Goal: Communication & Community: Answer question/provide support

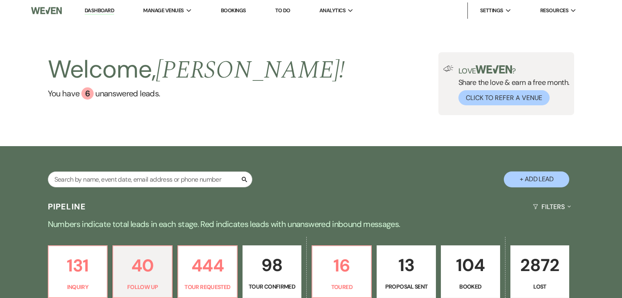
select select "9"
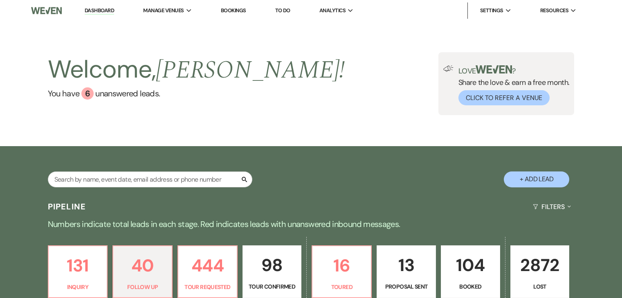
select select "9"
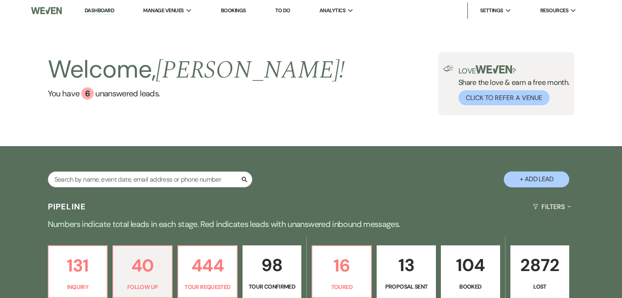
select select "9"
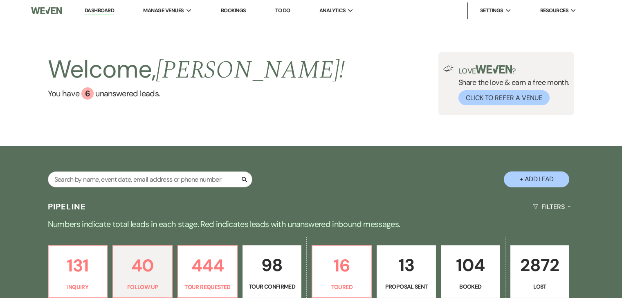
select select "9"
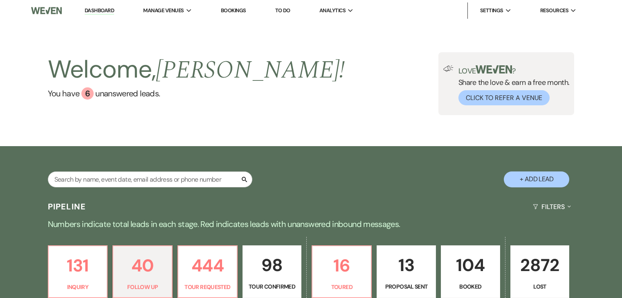
select select "9"
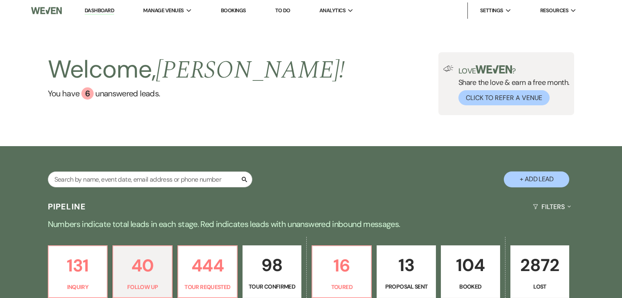
select select "9"
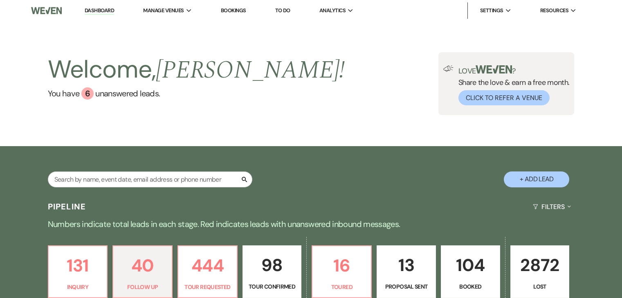
select select "9"
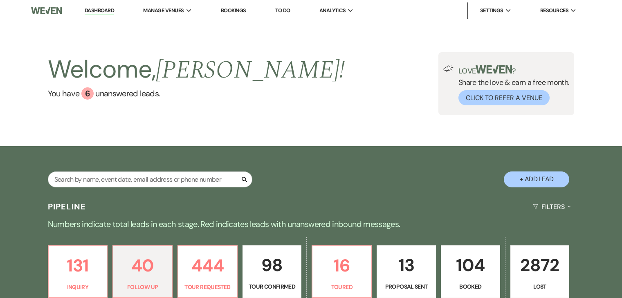
select select "9"
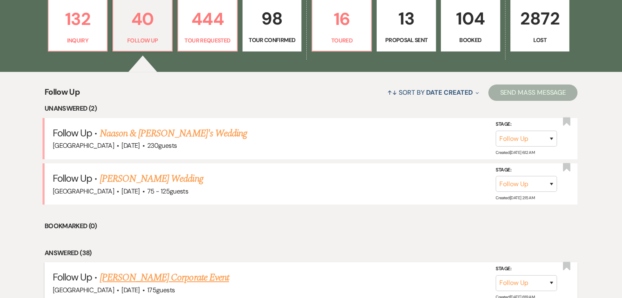
scroll to position [245, 0]
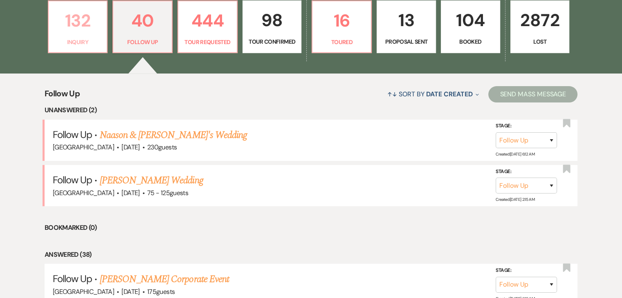
click at [74, 17] on p "132" at bounding box center [78, 20] width 49 height 27
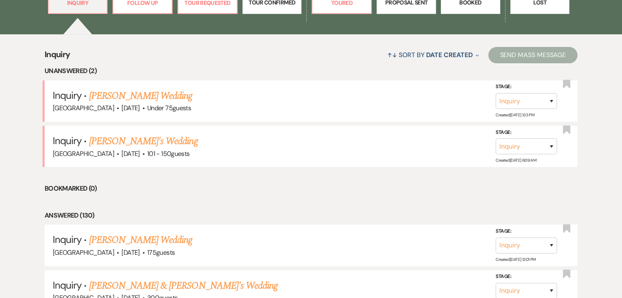
scroll to position [286, 0]
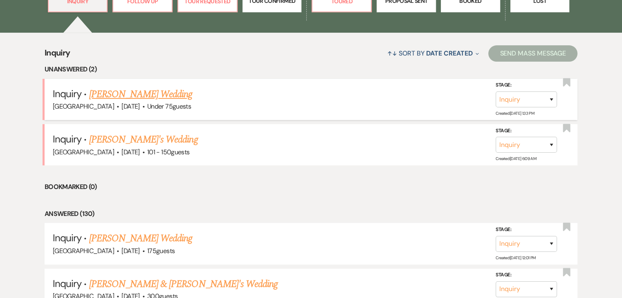
click at [144, 94] on link "[PERSON_NAME] Wedding" at bounding box center [140, 94] width 103 height 15
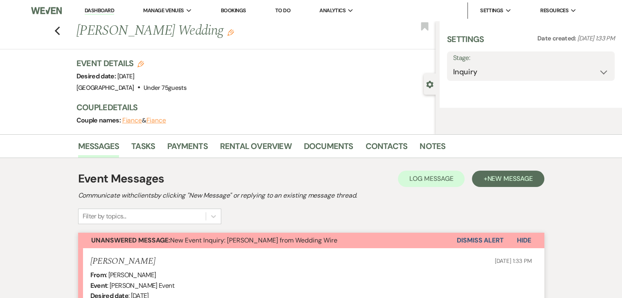
select select "3"
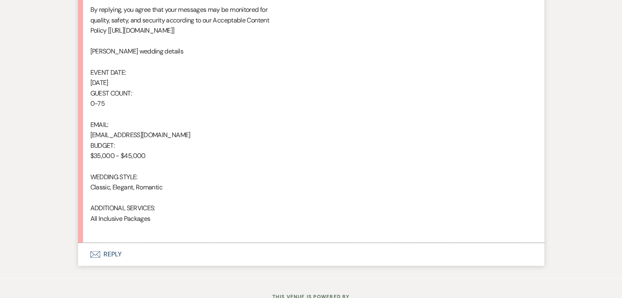
scroll to position [531, 0]
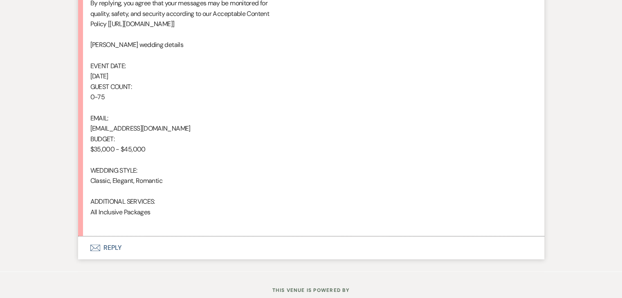
click at [103, 242] on button "Envelope Reply" at bounding box center [311, 248] width 466 height 23
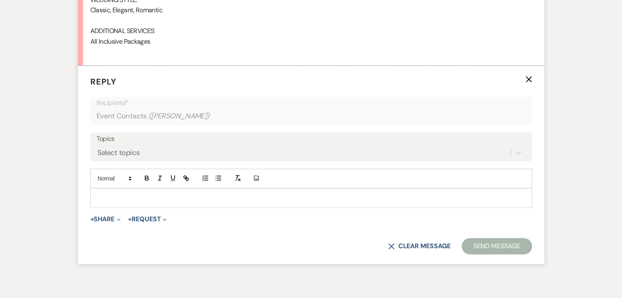
scroll to position [703, 0]
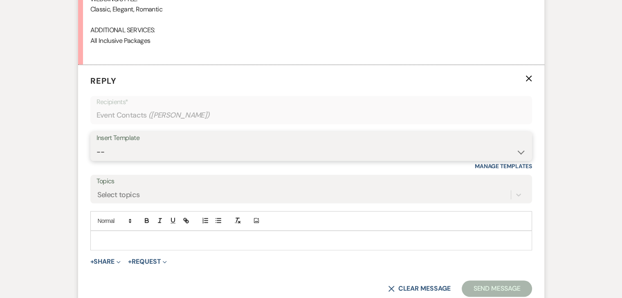
click at [219, 157] on select "-- Inquiry Follow Up Email #2 Contract Sending Template Payment Template Rental…" at bounding box center [310, 152] width 429 height 16
click at [161, 150] on select "-- Inquiry Follow Up Email #2 Contract Sending Template Payment Template Rental…" at bounding box center [310, 152] width 429 height 16
select select "2137"
click at [96, 144] on select "-- Inquiry Follow Up Email #2 Contract Sending Template Payment Template Rental…" at bounding box center [310, 152] width 429 height 16
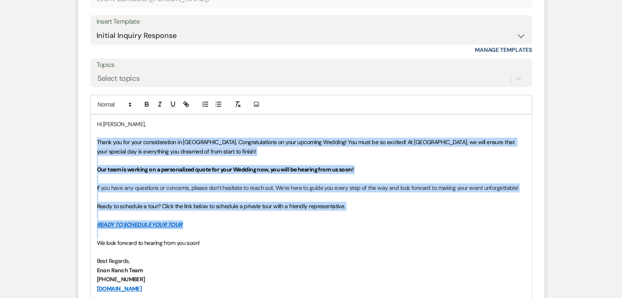
scroll to position [825, 0]
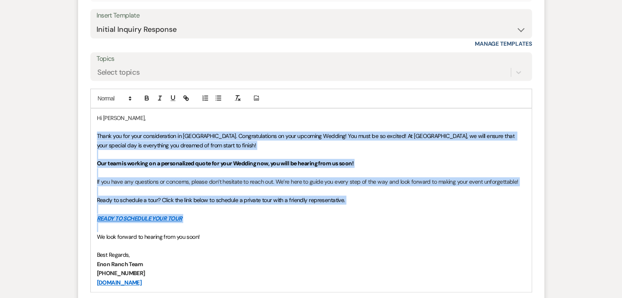
drag, startPoint x: 95, startPoint y: 257, endPoint x: 361, endPoint y: 238, distance: 266.3
click at [361, 238] on div "Hi [PERSON_NAME], Thank you for your consideration in [GEOGRAPHIC_DATA]. Congra…" at bounding box center [311, 200] width 441 height 183
paste div
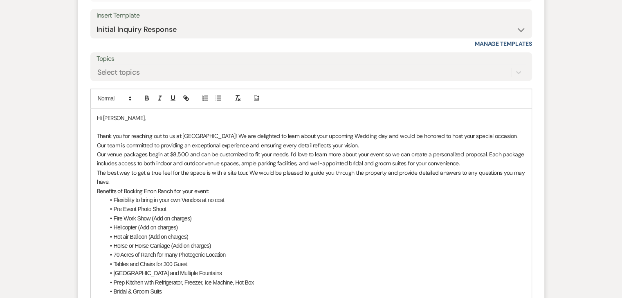
click at [362, 135] on span "Thank you for reaching out to us at [GEOGRAPHIC_DATA]! We are delighted to lear…" at bounding box center [308, 140] width 422 height 16
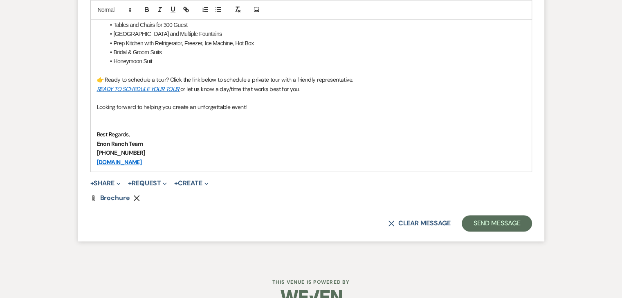
scroll to position [1082, 0]
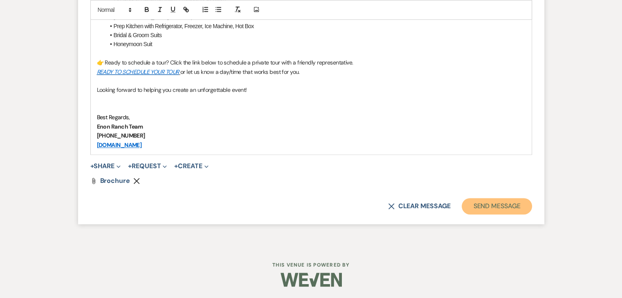
click at [502, 202] on button "Send Message" at bounding box center [496, 206] width 70 height 16
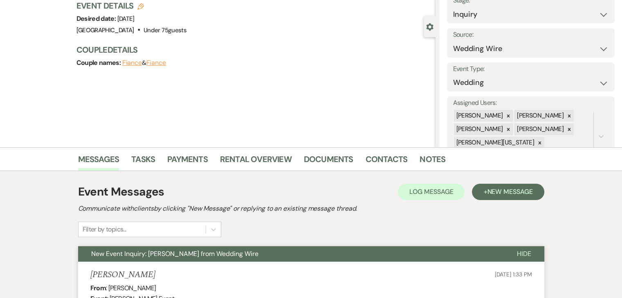
scroll to position [0, 0]
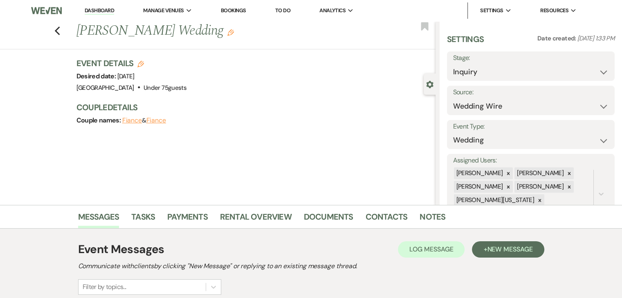
click at [104, 12] on link "Dashboard" at bounding box center [99, 11] width 29 height 8
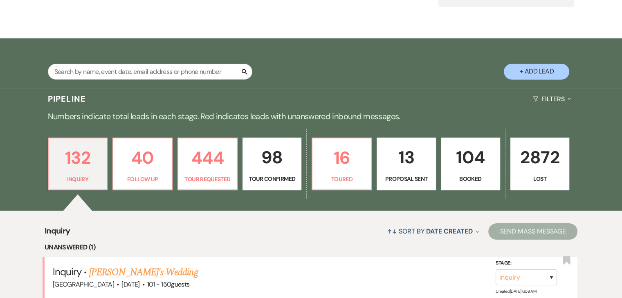
scroll to position [82, 0]
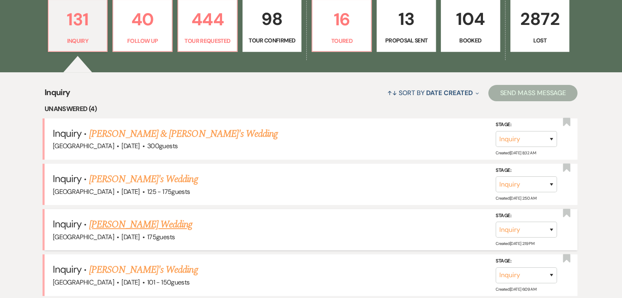
scroll to position [245, 0]
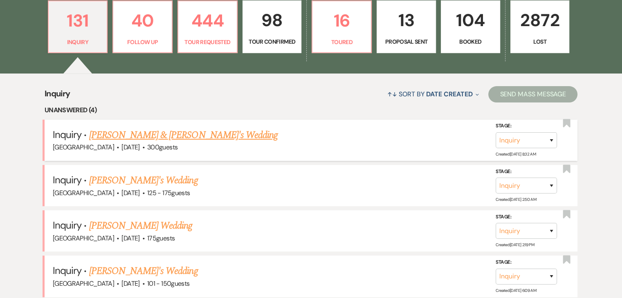
click at [159, 141] on link "[PERSON_NAME] & [PERSON_NAME]'s Wedding" at bounding box center [183, 135] width 189 height 15
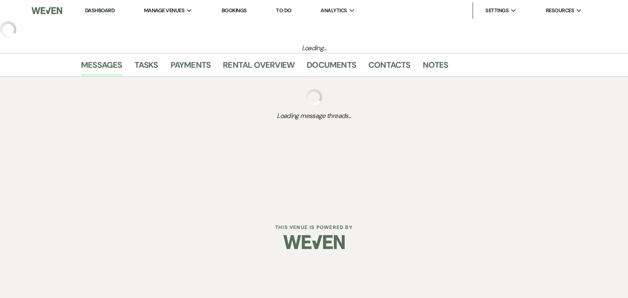
select select "5"
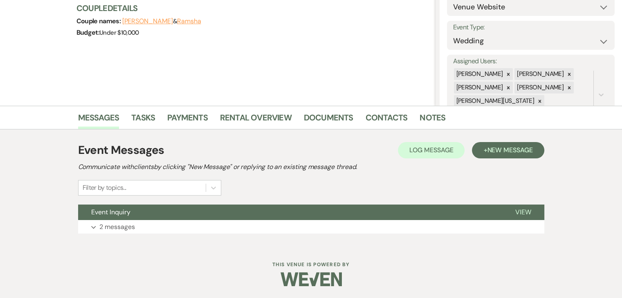
scroll to position [100, 0]
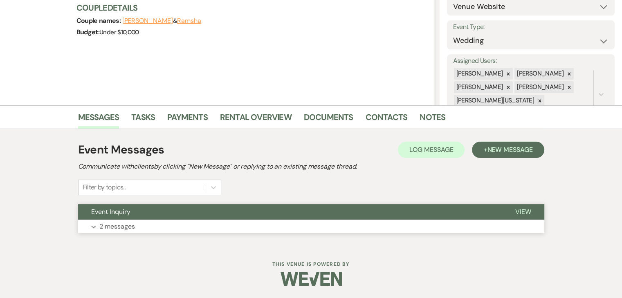
click at [116, 223] on p "2 messages" at bounding box center [117, 226] width 36 height 11
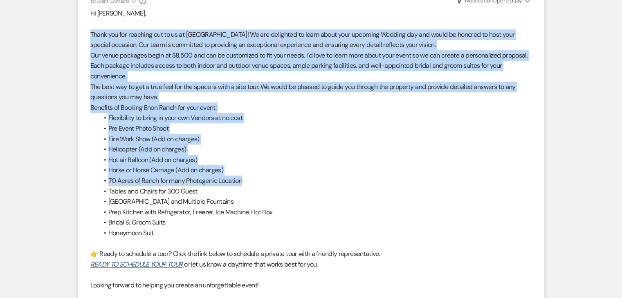
scroll to position [508, 0]
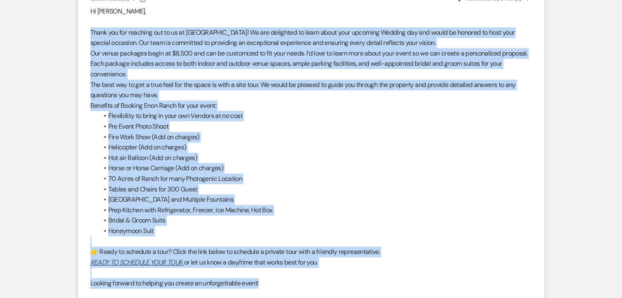
drag, startPoint x: 89, startPoint y: 70, endPoint x: 311, endPoint y: 280, distance: 305.0
click at [311, 280] on li "Irene Ogang to: Event Contacts Expand Info Oct 13, 2025, 12:24 PM Weven Check N…" at bounding box center [311, 183] width 466 height 413
copy div "Thank you for reaching out to us at Enon Ranch! We are delighted to learn about…"
